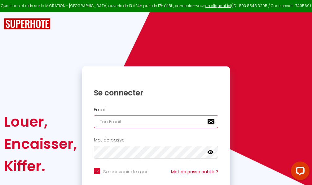
click at [124, 121] on input "email" at bounding box center [156, 122] width 124 height 13
type input "m"
checkbox input "true"
type input "ma"
checkbox input "true"
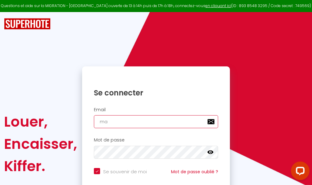
type input "mar"
checkbox input "true"
type input "marc"
checkbox input "true"
type input "marcd"
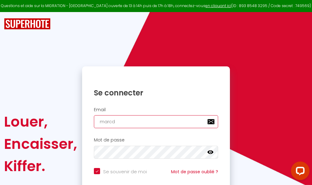
checkbox input "true"
type input "marcdp"
checkbox input "true"
type input "marcdpo"
checkbox input "true"
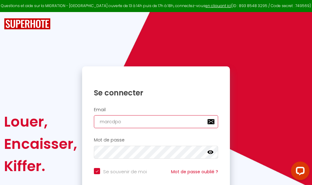
type input "marcdpoz"
checkbox input "true"
type input "marcdpoz."
checkbox input "true"
type input "marcdpoz.l"
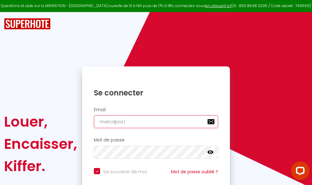
checkbox input "true"
type input "marcdpoz.lo"
checkbox input "true"
type input "marcdpoz.loc"
checkbox input "true"
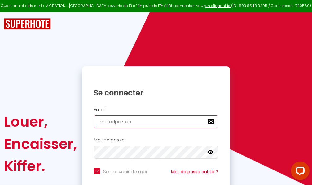
type input "marcdpoz.loca"
checkbox input "true"
type input "marcdpoz.locat"
checkbox input "true"
type input "marcdpoz.locati"
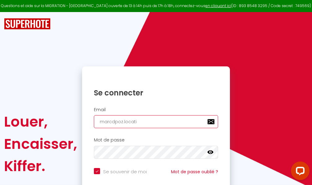
checkbox input "true"
type input "marcdpoz.locatio"
checkbox input "true"
type input "marcdpoz.location"
checkbox input "true"
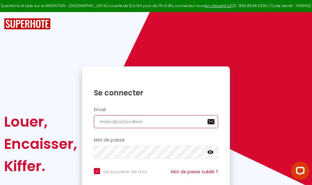
type input "marcdpoz.location@"
checkbox input "true"
type input "marcdpoz.location@g"
checkbox input "true"
type input "marcdpoz.location@gm"
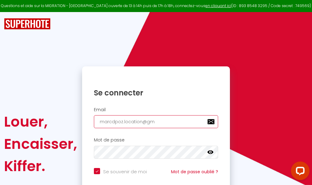
checkbox input "true"
type input "marcdpoz.location@gma"
checkbox input "true"
type input "marcdpoz.location@gmai"
checkbox input "true"
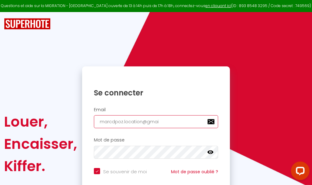
type input "[EMAIL_ADDRESS]"
checkbox input "true"
type input "[EMAIL_ADDRESS]."
checkbox input "true"
type input "marcdpoz.location@gmail.c"
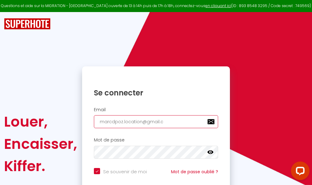
checkbox input "true"
type input "[EMAIL_ADDRESS][DOMAIN_NAME]"
checkbox input "true"
type input "[EMAIL_ADDRESS][DOMAIN_NAME]"
checkbox input "true"
